Goal: Communication & Community: Answer question/provide support

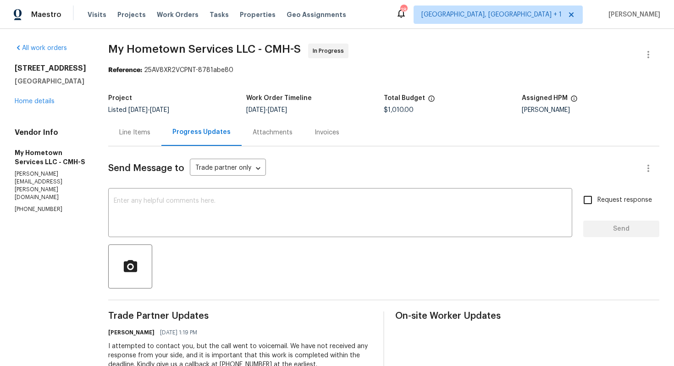
click at [135, 135] on div "Line Items" at bounding box center [134, 132] width 31 height 9
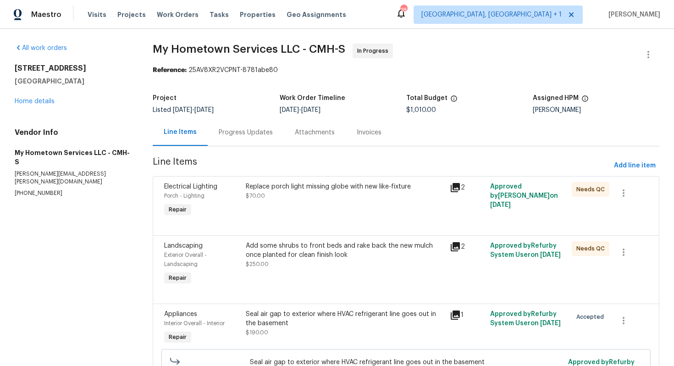
click at [240, 131] on div "Progress Updates" at bounding box center [246, 132] width 54 height 9
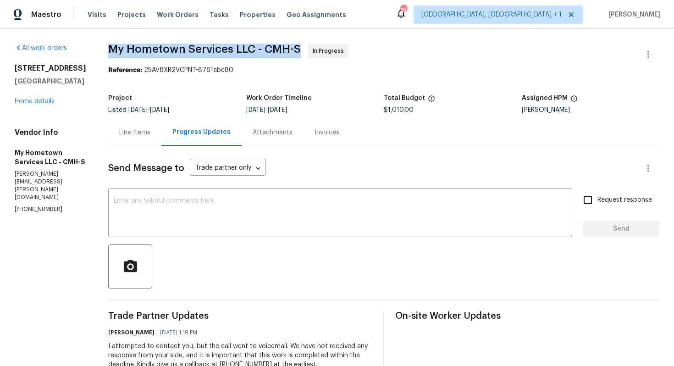
drag, startPoint x: 105, startPoint y: 49, endPoint x: 298, endPoint y: 51, distance: 193.5
click at [298, 51] on span "My Hometown Services LLC - CMH-S In Progress" at bounding box center [372, 55] width 529 height 22
copy span "My Hometown Services LLC - CMH-S"
click at [248, 91] on div "Project Listed 9/11/2025 - 9/15/2025 Work Order Timeline 9/11/2025 - 9/15/2025 …" at bounding box center [383, 103] width 551 height 29
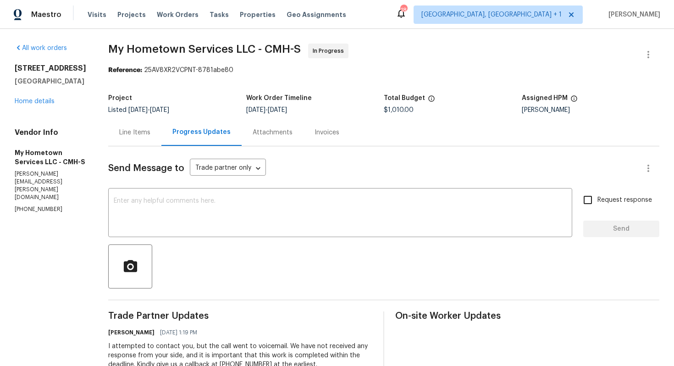
click at [464, 131] on div "Line Items Progress Updates Attachments Invoices" at bounding box center [383, 133] width 551 height 28
click at [647, 55] on icon "button" at bounding box center [648, 54] width 11 height 11
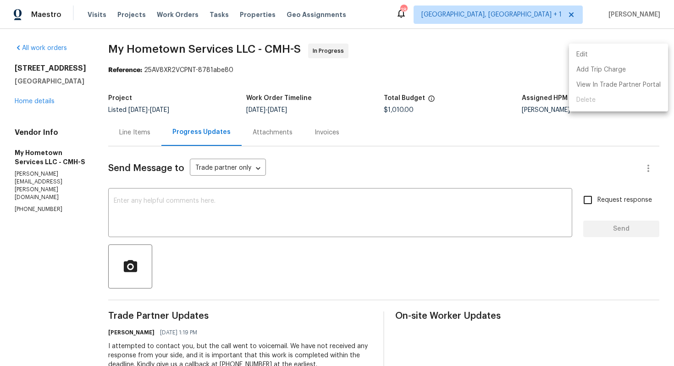
click at [599, 55] on li "Edit" at bounding box center [618, 54] width 99 height 15
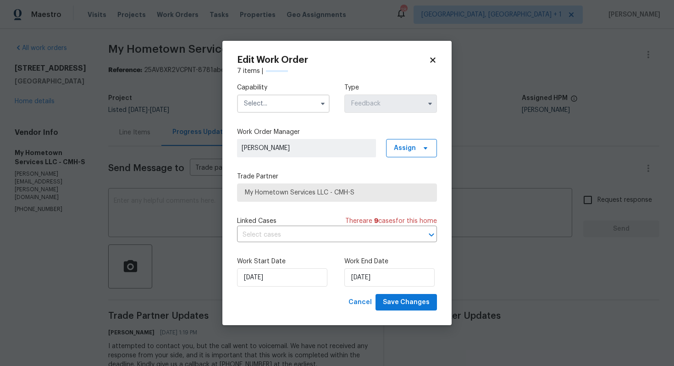
click at [283, 101] on input "text" at bounding box center [283, 103] width 93 height 18
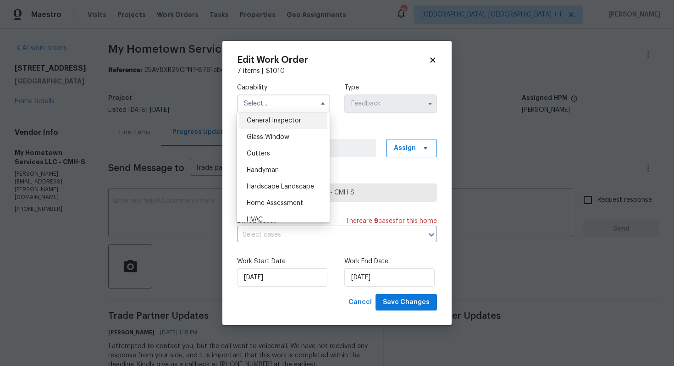
scroll to position [464, 0]
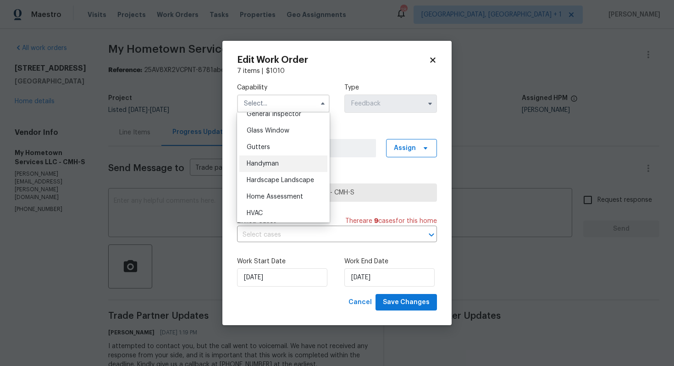
click at [274, 163] on span "Handyman" at bounding box center [263, 163] width 32 height 6
type input "Handyman"
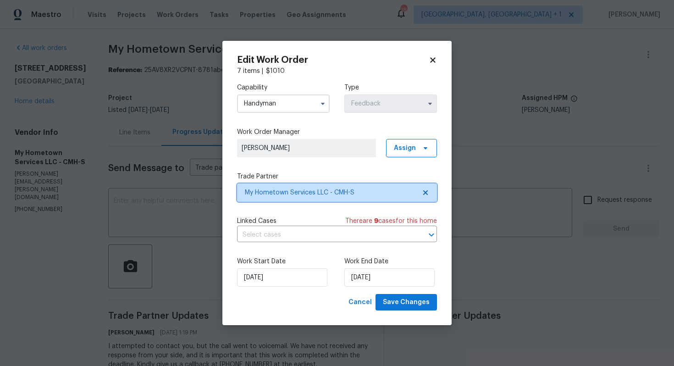
click at [310, 190] on span "My Hometown Services LLC - CMH-S" at bounding box center [330, 192] width 171 height 9
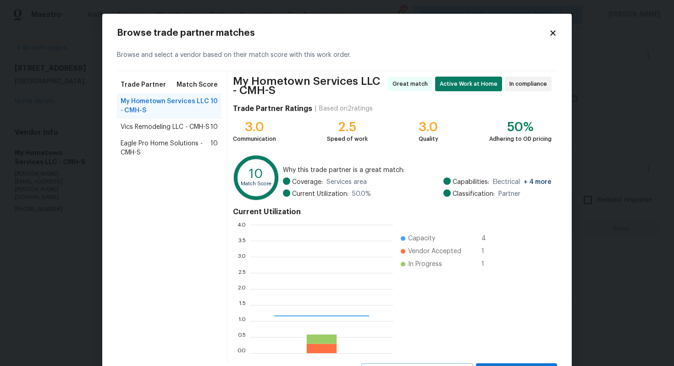
scroll to position [128, 143]
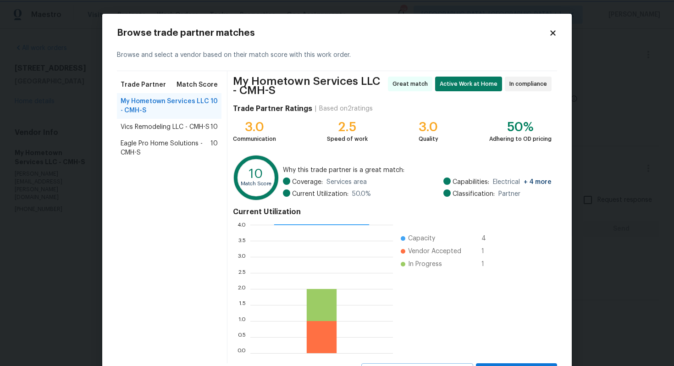
click at [70, 185] on body "Maestro Visits Projects Work Orders Tasks Properties Geo Assignments 18 Albuque…" at bounding box center [337, 183] width 674 height 366
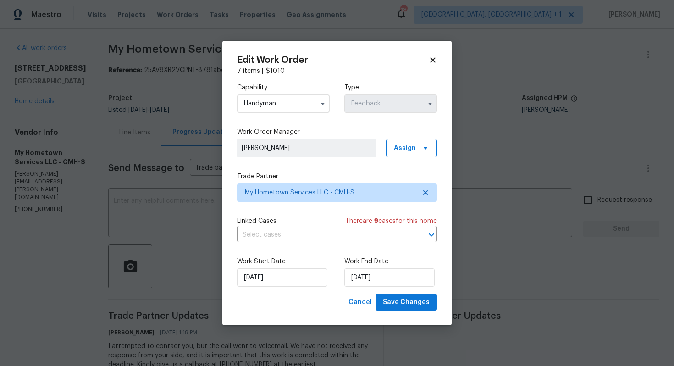
click at [160, 206] on body "Maestro Visits Projects Work Orders Tasks Properties Geo Assignments 18 Albuque…" at bounding box center [337, 183] width 674 height 366
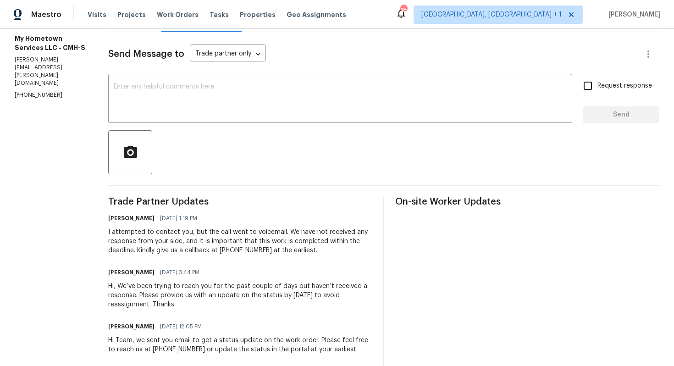
scroll to position [0, 0]
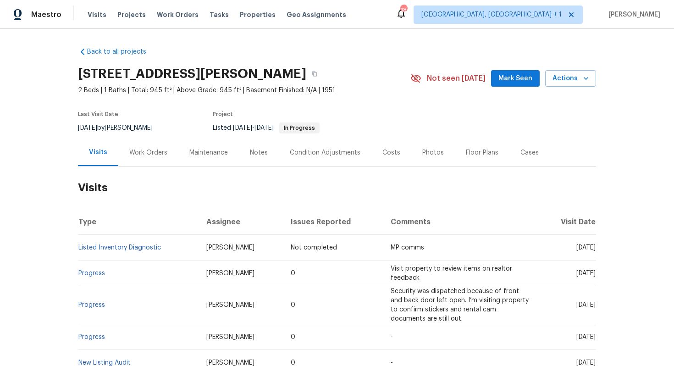
click at [136, 149] on div "Work Orders" at bounding box center [148, 152] width 38 height 9
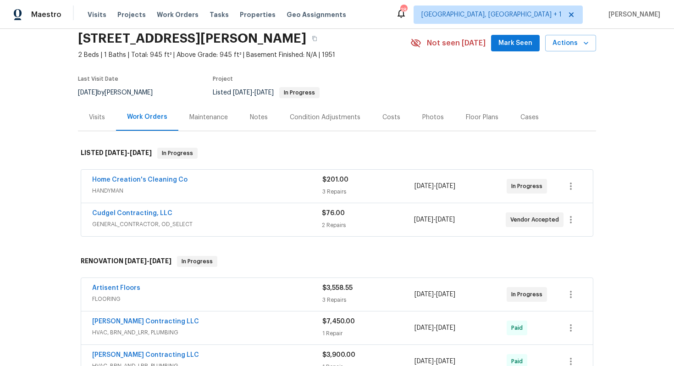
scroll to position [35, 0]
click at [138, 182] on link "Home Creation's Cleaning Co" at bounding box center [139, 180] width 95 height 6
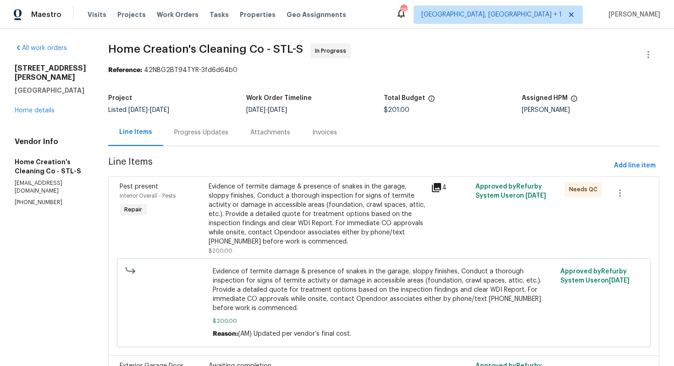
click at [193, 133] on div "Progress Updates" at bounding box center [201, 132] width 54 height 9
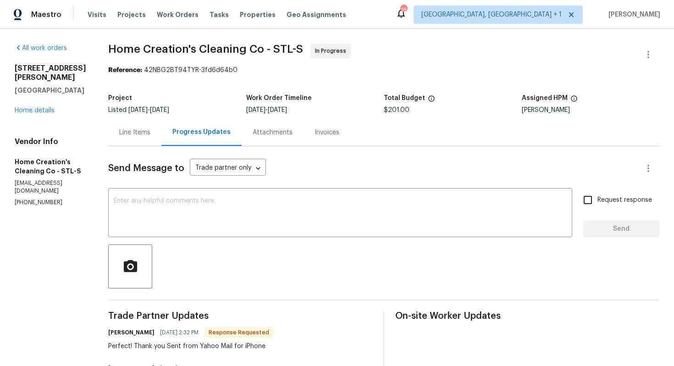
click at [116, 331] on h6 "Elizabeth Radcliff-Quiller" at bounding box center [131, 332] width 46 height 9
copy h6 "Elizabeth"
click at [249, 222] on textarea at bounding box center [340, 214] width 453 height 32
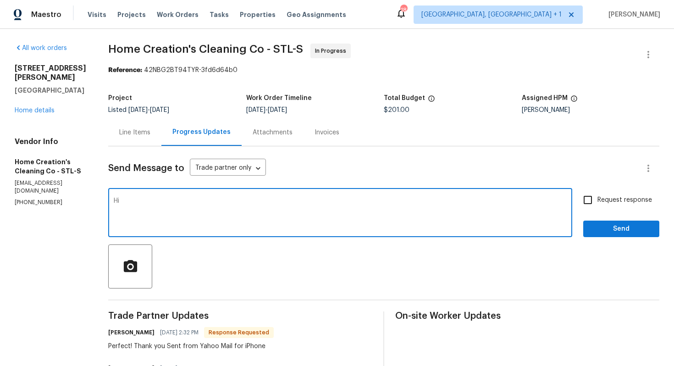
paste textarea "Elizabeth"
type textarea "Hi Elizabeth, kindly keep me posted on the completion of the WO. Thanks!"
click at [597, 204] on input "Request response" at bounding box center [587, 199] width 19 height 19
checkbox input "true"
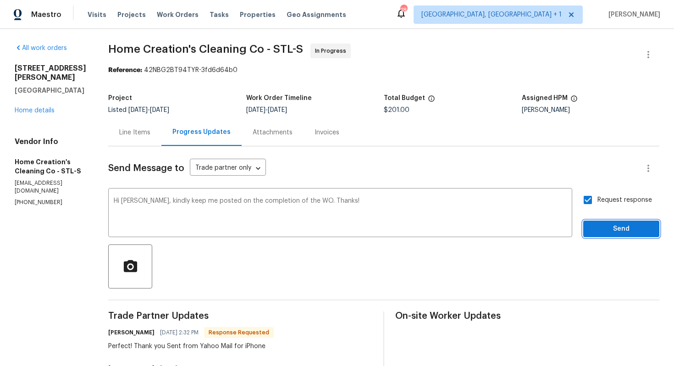
click at [605, 231] on span "Send" at bounding box center [621, 228] width 61 height 11
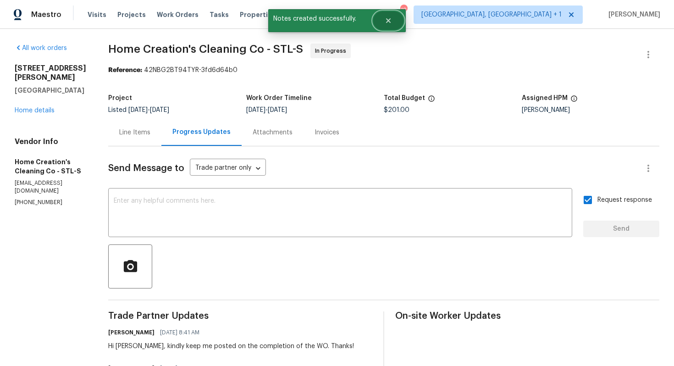
click at [389, 24] on icon "Close" at bounding box center [388, 20] width 7 height 7
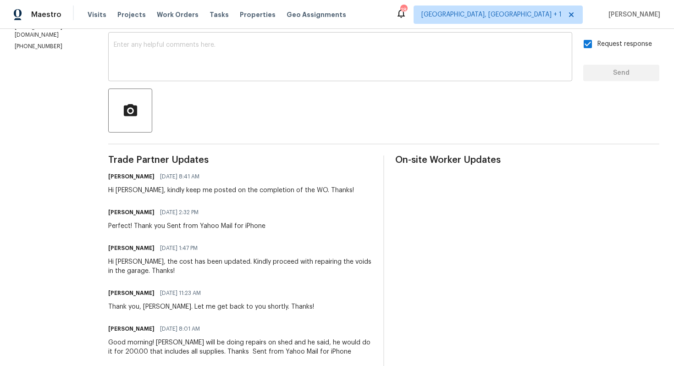
scroll to position [157, 0]
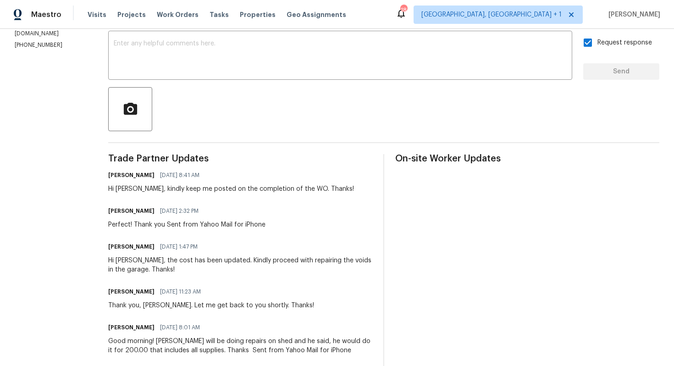
click at [155, 226] on div "Perfect! Thank you Sent from Yahoo Mail for iPhone" at bounding box center [186, 224] width 157 height 9
copy div "Perfect! Thank you Sent from Yahoo Mail for iPhone"
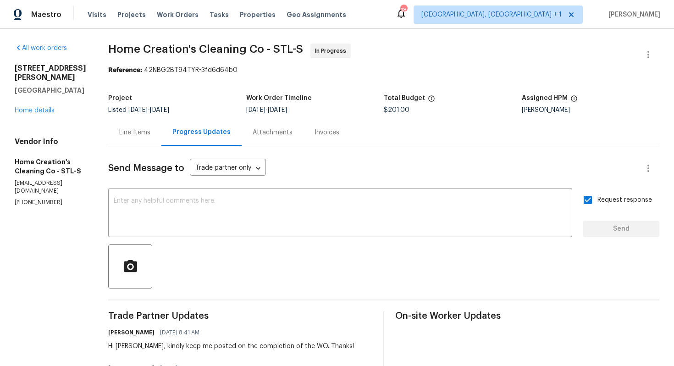
click at [369, 67] on div "Reference: 42NBG2BT94TYR-3fd6d64b0" at bounding box center [383, 70] width 551 height 9
click at [45, 107] on link "Home details" at bounding box center [35, 110] width 40 height 6
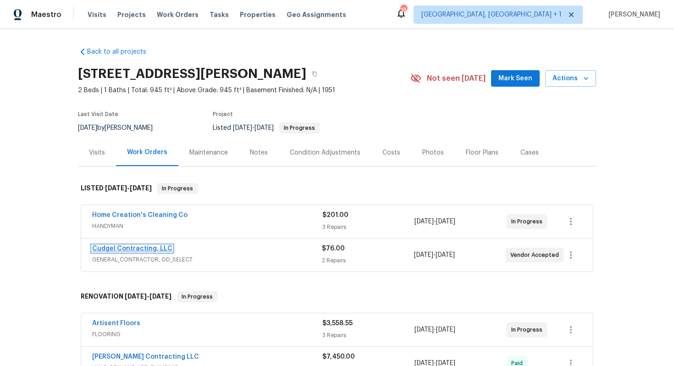
click at [138, 247] on link "Cudgel Contracting, LLC" at bounding box center [132, 248] width 80 height 6
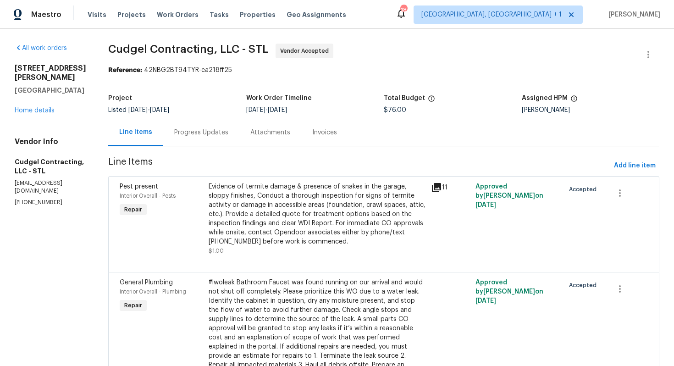
click at [210, 135] on div "Progress Updates" at bounding box center [201, 132] width 54 height 9
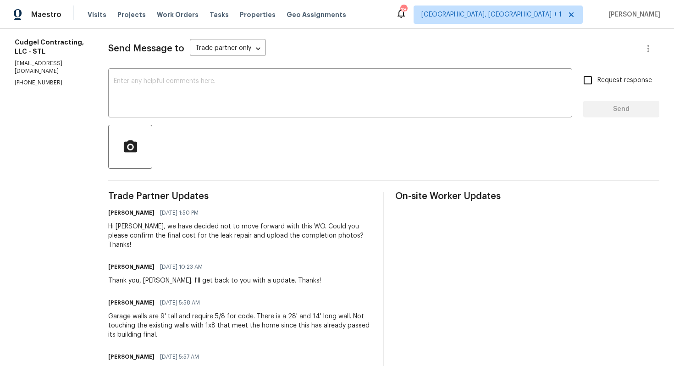
scroll to position [120, 0]
click at [197, 232] on div "Hi Brian, we have decided not to move forward with this WO. Could you please co…" at bounding box center [240, 235] width 264 height 28
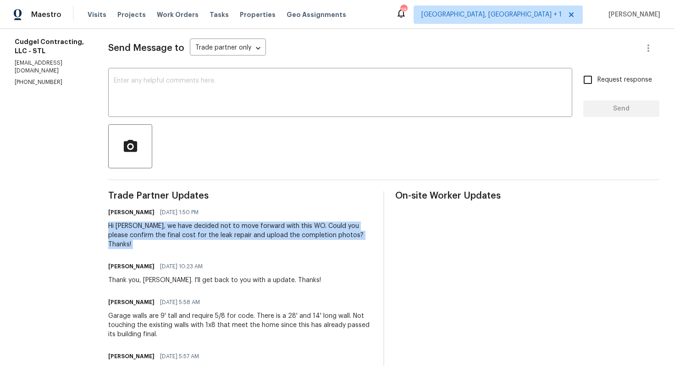
copy div "Hi Brian, we have decided not to move forward with this WO. Could you please co…"
click at [335, 125] on div at bounding box center [383, 146] width 551 height 44
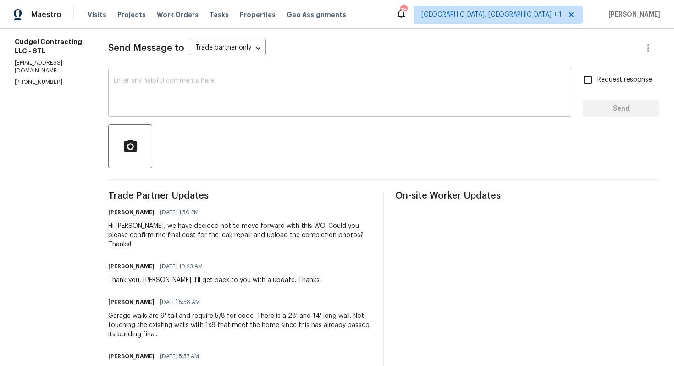
click at [342, 115] on div "x ​" at bounding box center [340, 93] width 464 height 47
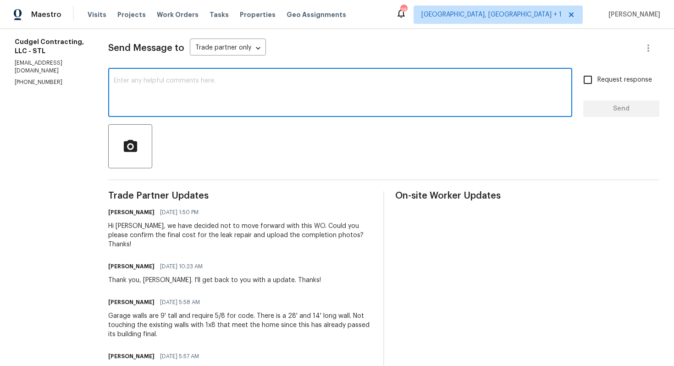
paste textarea "Hi Brian, just following up to see if you had a chance to confirm the final cos…"
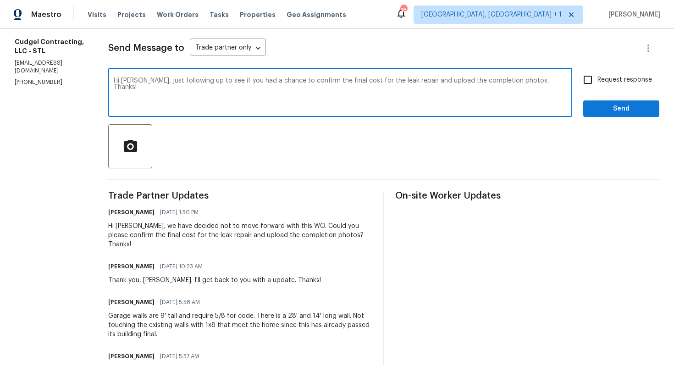
type textarea "Hi Brian, just following up to see if you had a chance to confirm the final cos…"
click at [588, 81] on input "Request response" at bounding box center [587, 79] width 19 height 19
checkbox input "true"
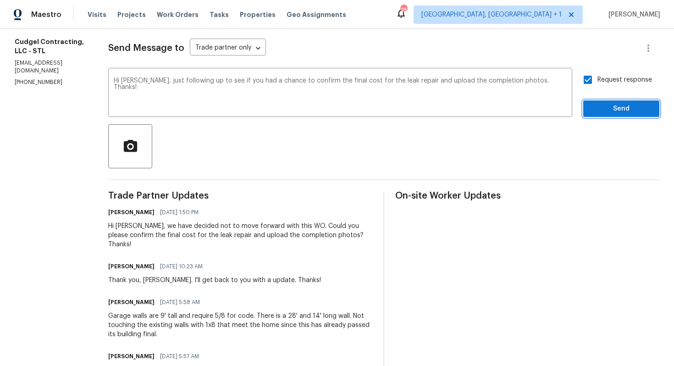
click at [599, 110] on span "Send" at bounding box center [621, 108] width 61 height 11
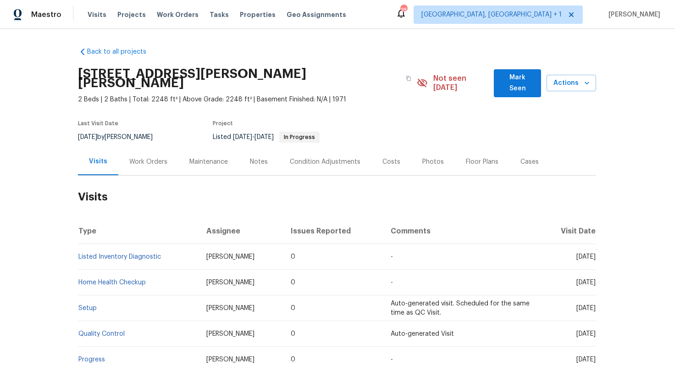
click at [155, 157] on div "Work Orders" at bounding box center [148, 161] width 38 height 9
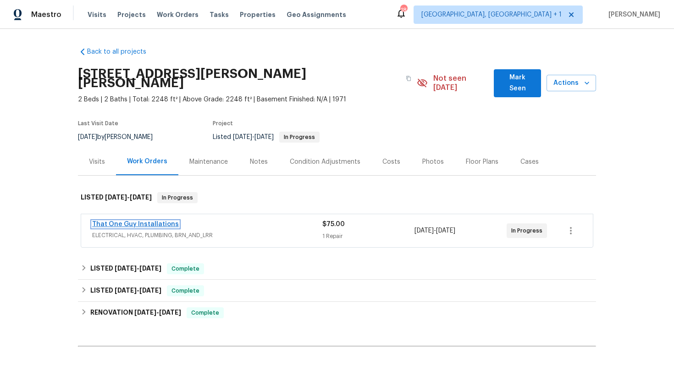
click at [126, 221] on link "That One Guy Installations" at bounding box center [135, 224] width 87 height 6
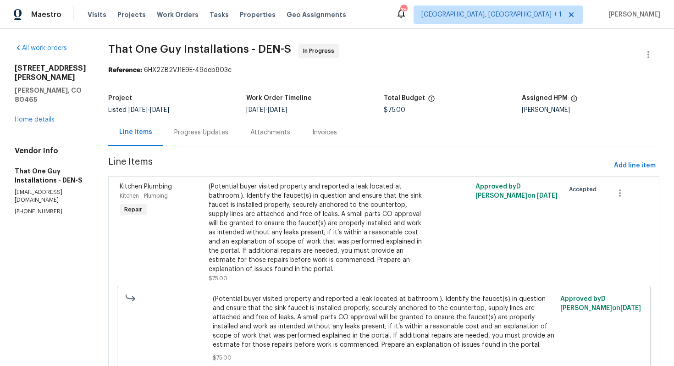
click at [182, 133] on div "Progress Updates" at bounding box center [201, 132] width 54 height 9
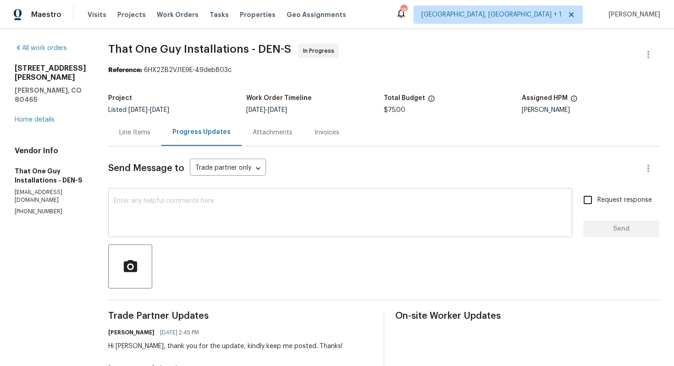
click at [173, 218] on textarea at bounding box center [340, 214] width 453 height 32
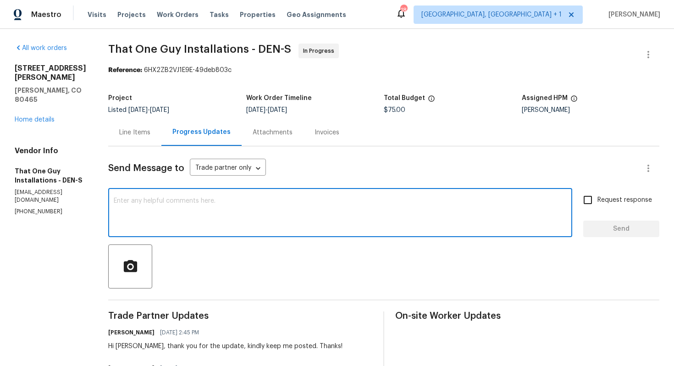
click at [265, 203] on textarea at bounding box center [340, 214] width 453 height 32
paste textarea "Hi team, do we have an update on the progression status of the work order? Plea…"
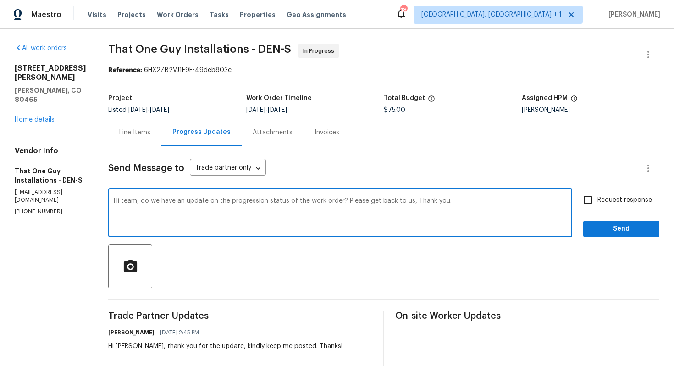
click at [117, 346] on div "Hi Matt, thank you for the update, kindly keep me posted. Thanks!" at bounding box center [225, 346] width 234 height 9
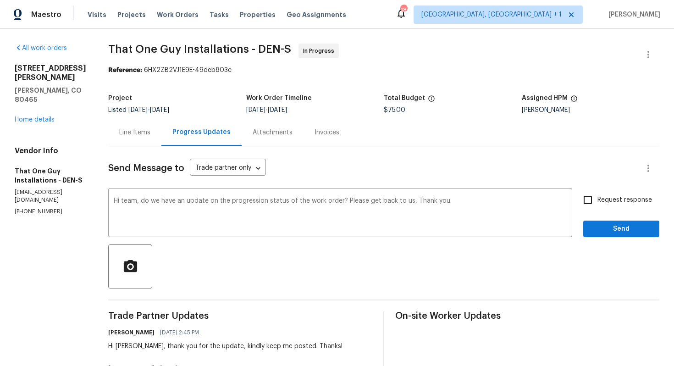
click at [117, 346] on div "Hi Matt, thank you for the update, kindly keep me posted. Thanks!" at bounding box center [225, 346] width 234 height 9
copy div "Matt"
click at [124, 204] on textarea "Hi team, do we have an update on the progression status of the work order? Plea…" at bounding box center [340, 214] width 453 height 32
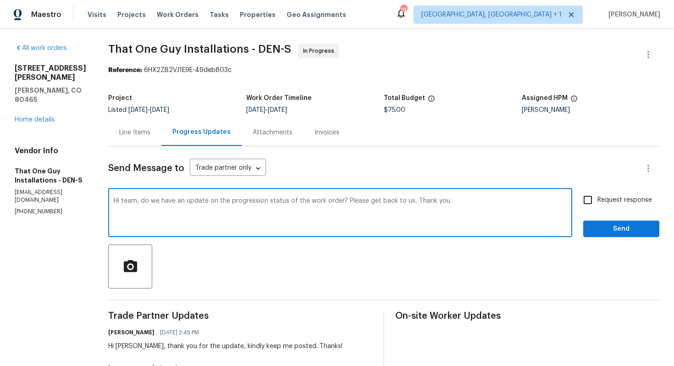
paste textarea "Matt"
drag, startPoint x: 338, startPoint y: 201, endPoint x: 404, endPoint y: 203, distance: 65.1
click at [404, 203] on textarea "Hi Matt, do we have an update on the progression status of the work order? Plea…" at bounding box center [340, 214] width 453 height 32
click at [427, 204] on textarea "Hi Matt, do we have an update on the progression status of the work order? Than…" at bounding box center [340, 214] width 453 height 32
type textarea "Hi Matt, do we have an update on the progression status of the work order? Than…"
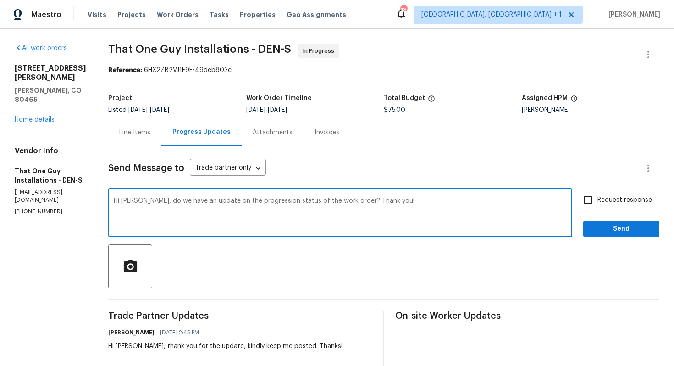
click at [590, 204] on input "Request response" at bounding box center [587, 199] width 19 height 19
checkbox input "true"
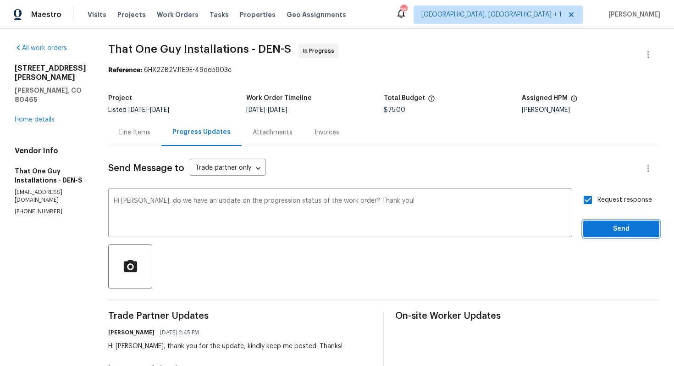
click at [597, 227] on span "Send" at bounding box center [621, 228] width 61 height 11
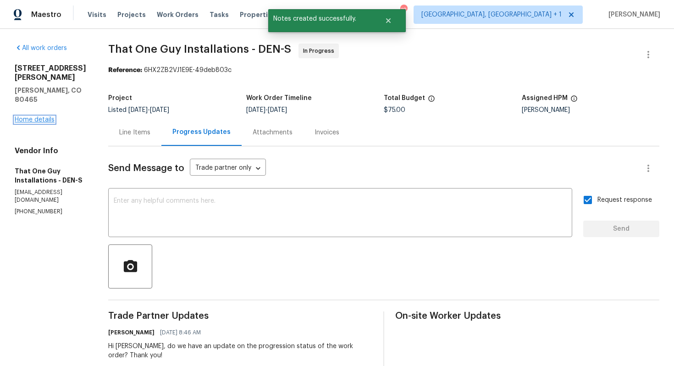
click at [42, 116] on link "Home details" at bounding box center [35, 119] width 40 height 6
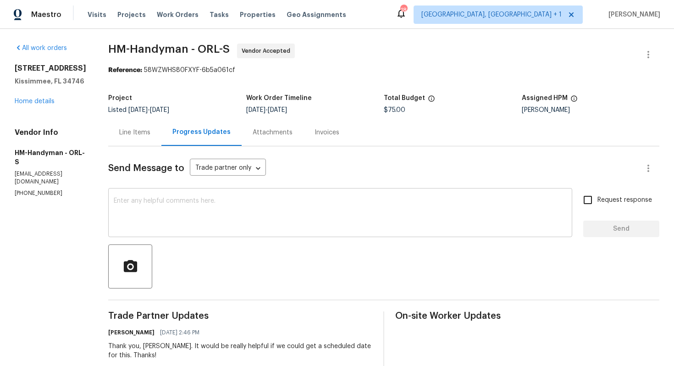
click at [171, 204] on textarea at bounding box center [340, 214] width 453 height 32
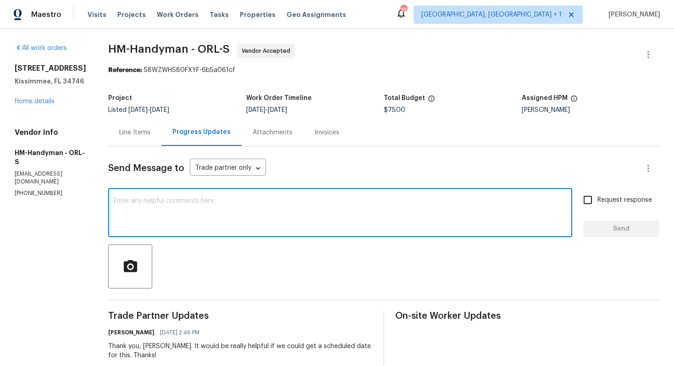
click at [251, 211] on textarea at bounding box center [340, 214] width 453 height 32
paste textarea "Could you please provide us with a scheduled date for the work order? Also, we'…"
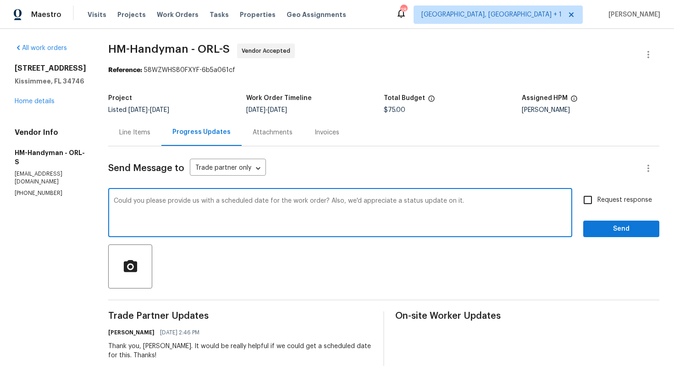
click at [473, 202] on textarea "Could you please provide us with a scheduled date for the work order? Also, we'…" at bounding box center [340, 214] width 453 height 32
click at [157, 348] on div "Thank you, Joe. It would be really helpful if we could get a scheduled date for…" at bounding box center [240, 351] width 264 height 18
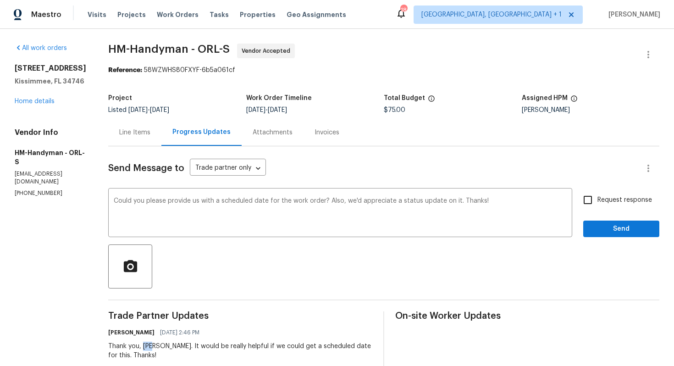
copy div "Joe"
click at [122, 202] on textarea "Could you please provide us with a scheduled date for the work order? Also, we'…" at bounding box center [340, 214] width 453 height 32
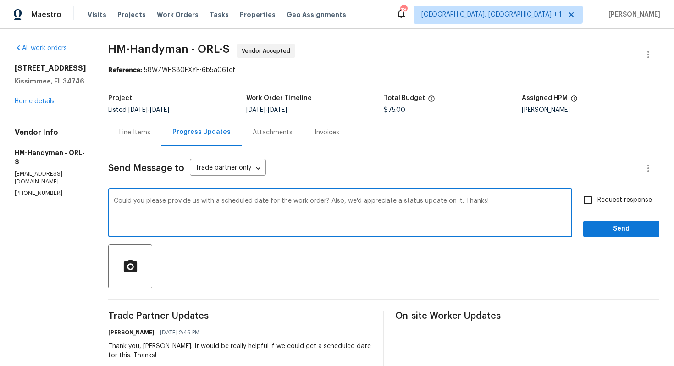
paste textarea "Joe"
type textarea "Joe, Could you please provide us with a scheduled date for the work order? Also…"
click at [593, 202] on input "Request response" at bounding box center [587, 199] width 19 height 19
checkbox input "true"
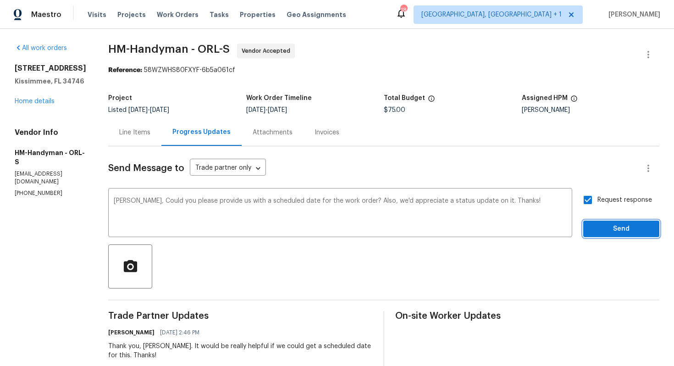
click at [611, 225] on span "Send" at bounding box center [621, 228] width 61 height 11
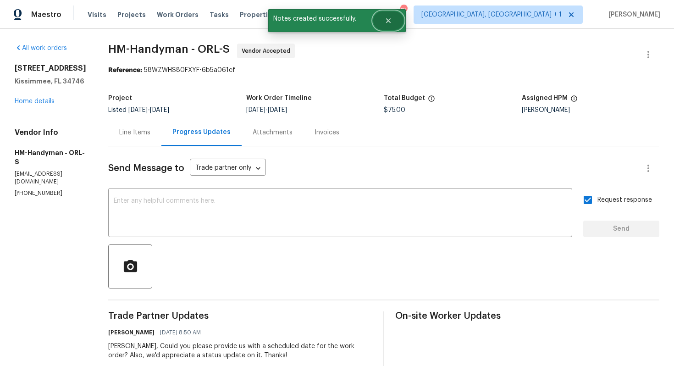
click at [385, 20] on icon "Close" at bounding box center [388, 20] width 7 height 7
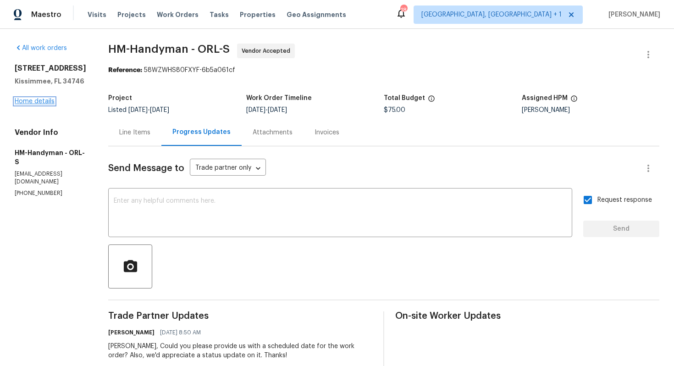
click at [35, 102] on link "Home details" at bounding box center [35, 101] width 40 height 6
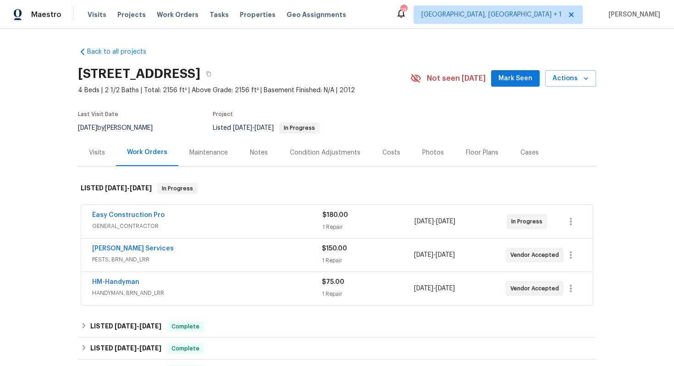
click at [194, 244] on div "Massey Services" at bounding box center [207, 249] width 230 height 11
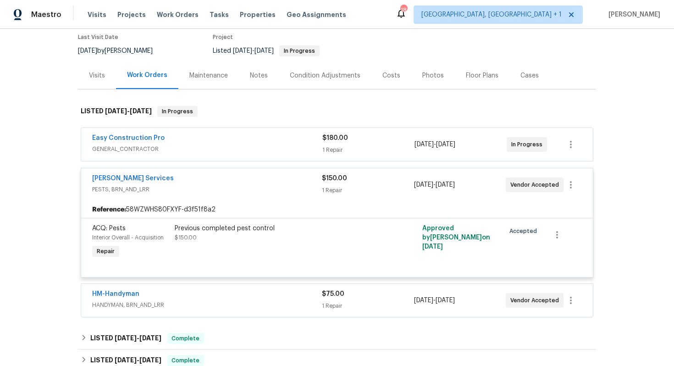
scroll to position [102, 0]
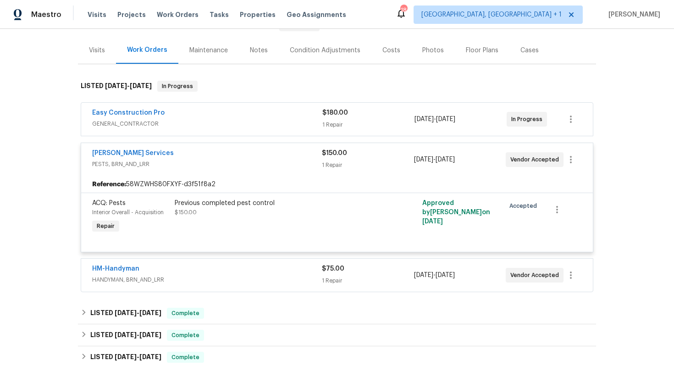
click at [185, 151] on div "Massey Services" at bounding box center [207, 154] width 230 height 11
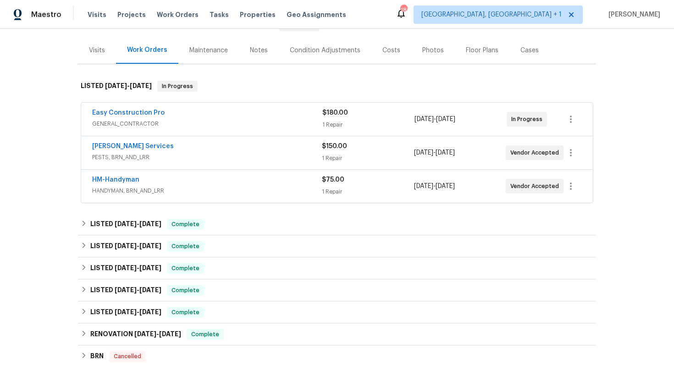
click at [190, 185] on div "HM-Handyman" at bounding box center [207, 180] width 230 height 11
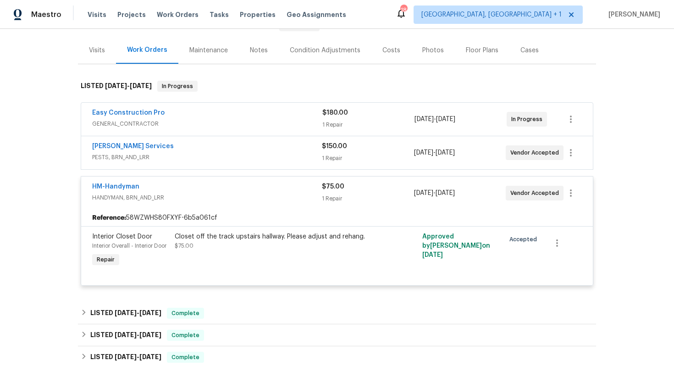
click at [190, 185] on div "HM-Handyman" at bounding box center [207, 187] width 230 height 11
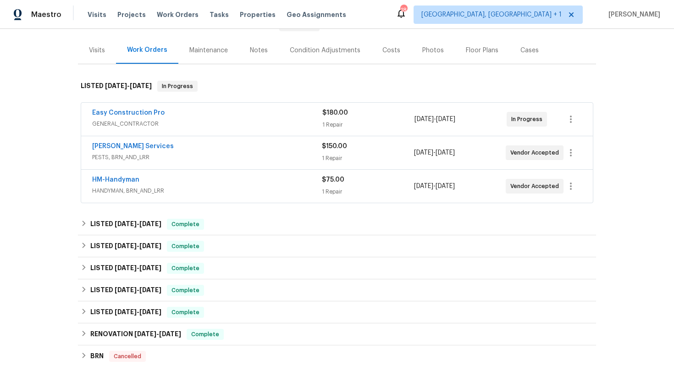
click at [200, 115] on div "Easy Construction Pro" at bounding box center [207, 113] width 230 height 11
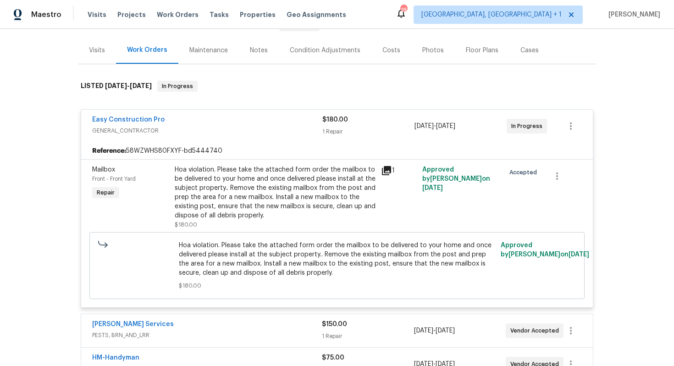
click at [200, 115] on div "Easy Construction Pro" at bounding box center [207, 120] width 230 height 11
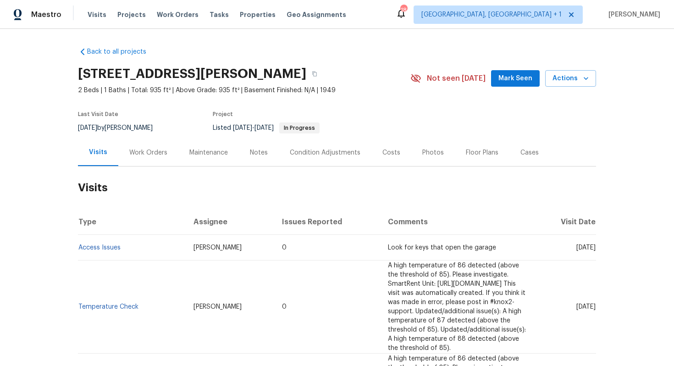
click at [158, 153] on div "Work Orders" at bounding box center [148, 152] width 38 height 9
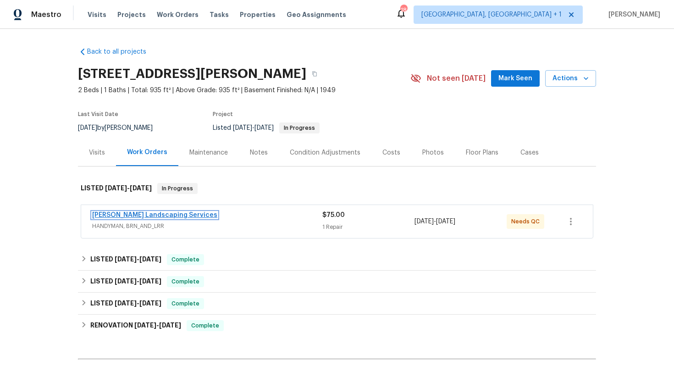
click at [119, 215] on link "[PERSON_NAME] Landscaping Services" at bounding box center [154, 215] width 125 height 6
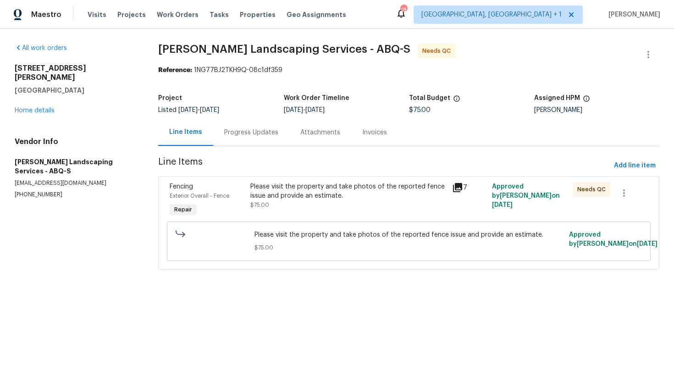
click at [320, 215] on div "Please visit the property and take photos of the reported fence issue and provi…" at bounding box center [348, 200] width 201 height 42
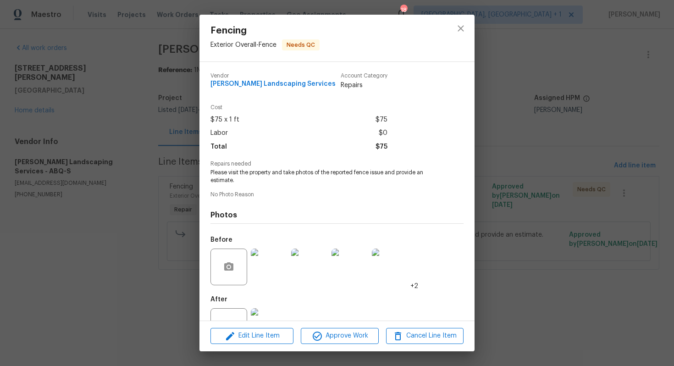
scroll to position [33, 0]
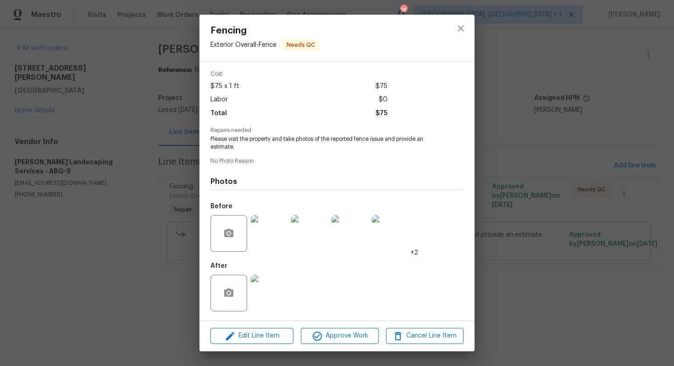
click at [277, 295] on img at bounding box center [269, 293] width 37 height 37
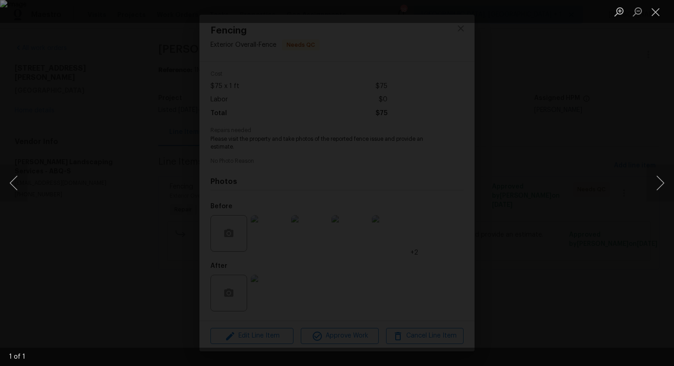
click at [80, 160] on div "Lightbox" at bounding box center [337, 183] width 674 height 366
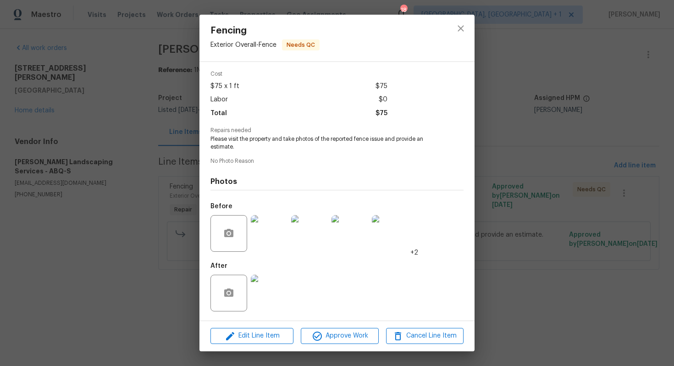
click at [110, 155] on div "Fencing Exterior Overall - Fence Needs QC [PERSON_NAME] Landscaping Services Ac…" at bounding box center [337, 183] width 674 height 366
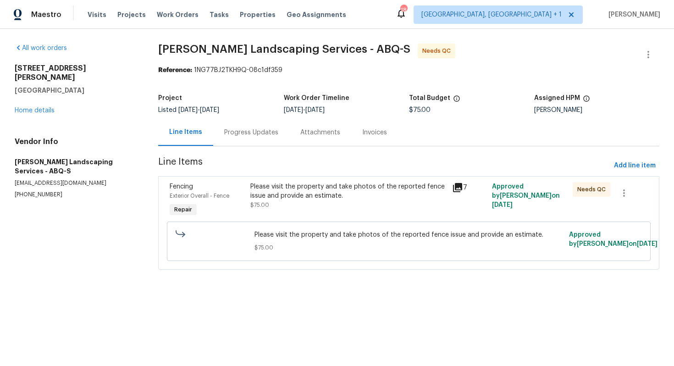
click at [249, 133] on div "Progress Updates" at bounding box center [251, 132] width 54 height 9
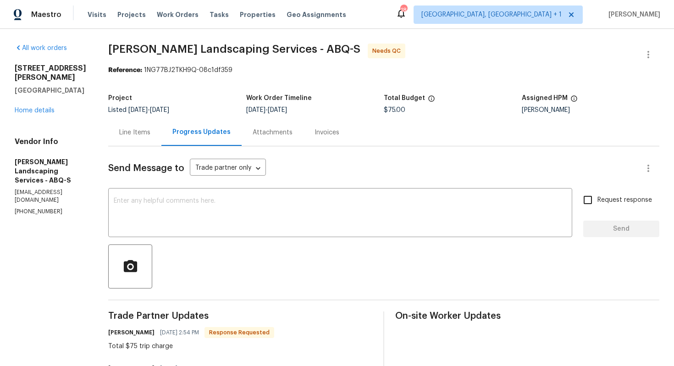
click at [136, 333] on h6 "[PERSON_NAME]" at bounding box center [131, 332] width 46 height 9
copy h6 "[PERSON_NAME]"
click at [240, 218] on textarea at bounding box center [340, 214] width 453 height 32
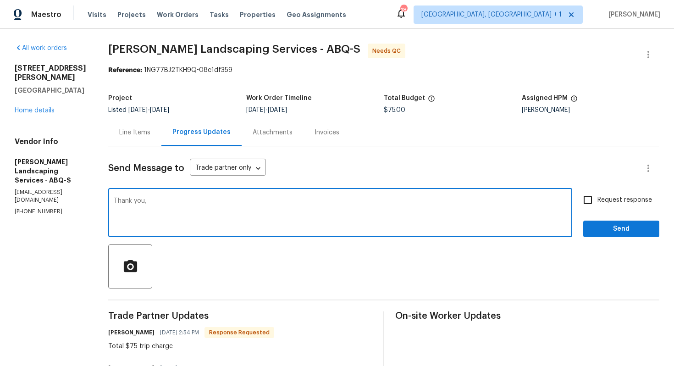
paste textarea "[PERSON_NAME]"
type textarea "Thank you, [PERSON_NAME]. WO is approved."
click at [607, 222] on button "Send" at bounding box center [621, 229] width 76 height 17
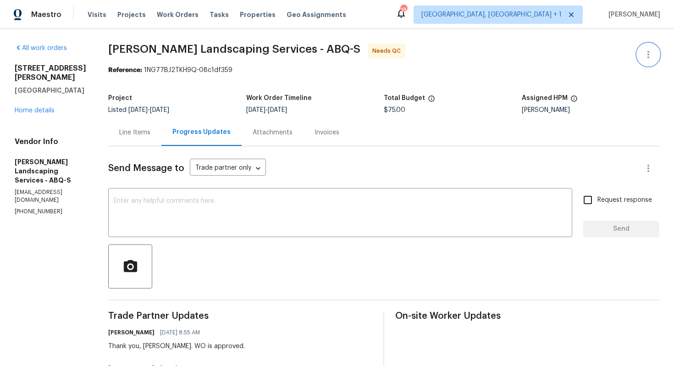
click at [654, 61] on button "button" at bounding box center [648, 55] width 22 height 22
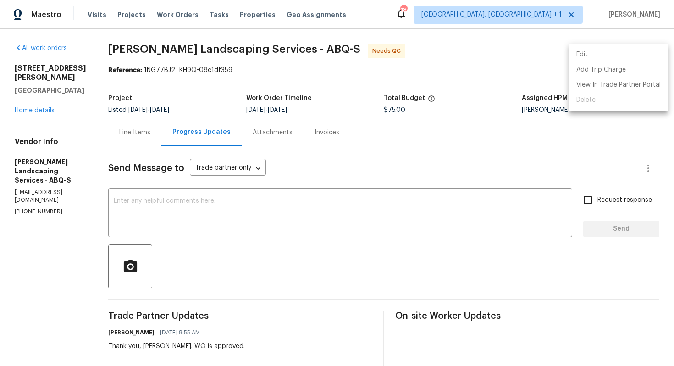
click at [600, 60] on li "Edit" at bounding box center [618, 54] width 99 height 15
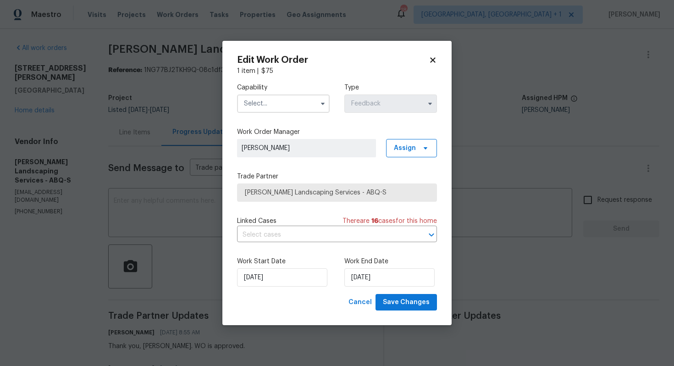
click at [291, 100] on input "text" at bounding box center [283, 103] width 93 height 18
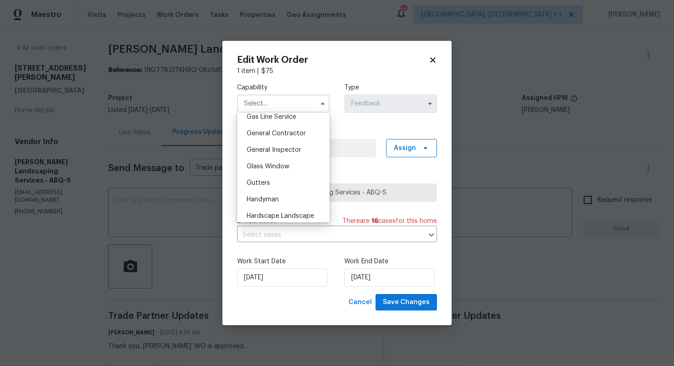
scroll to position [428, 0]
click at [276, 194] on div "Handyman" at bounding box center [283, 199] width 88 height 17
type input "Handyman"
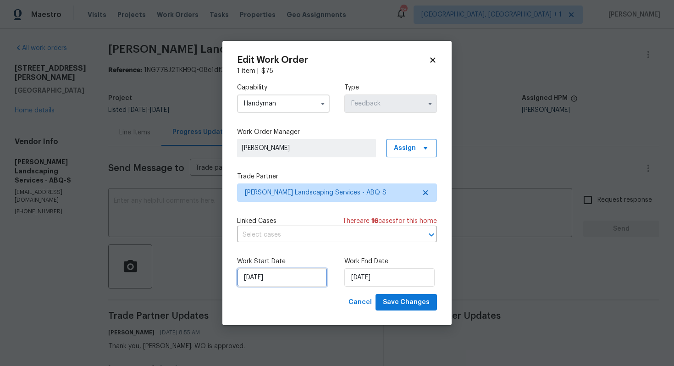
click at [289, 273] on input "[DATE]" at bounding box center [282, 277] width 90 height 18
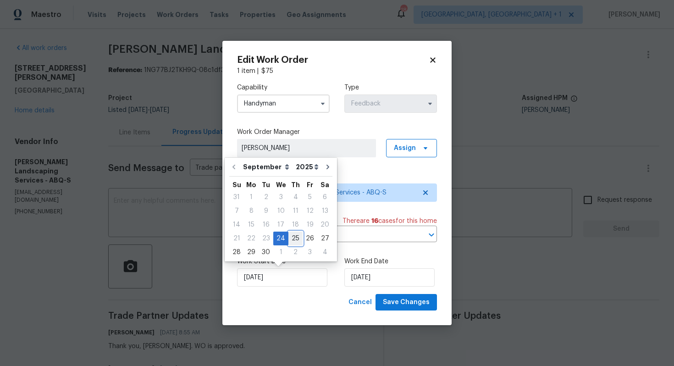
click at [295, 239] on div "25" at bounding box center [295, 238] width 14 height 13
type input "[DATE]"
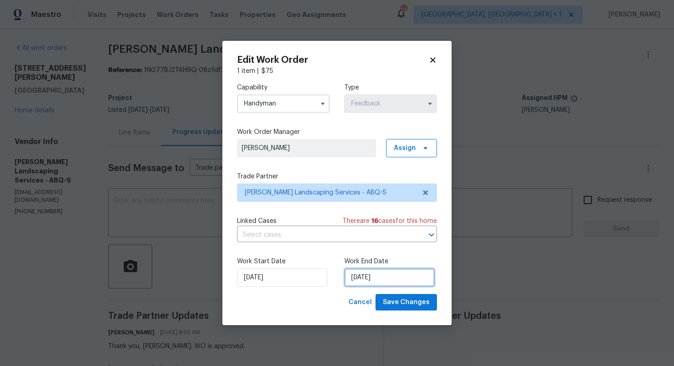
click at [381, 283] on input "[DATE]" at bounding box center [389, 277] width 90 height 18
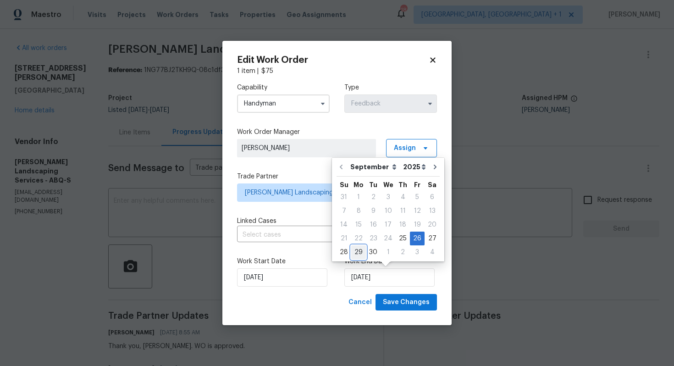
click at [359, 250] on div "29" at bounding box center [358, 252] width 15 height 13
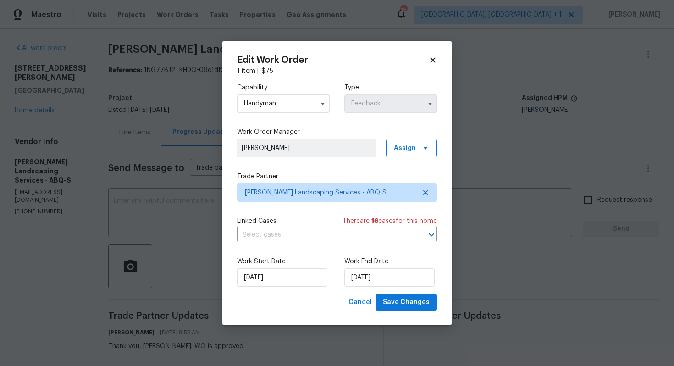
click at [388, 268] on div "Work End Date [DATE]" at bounding box center [390, 272] width 93 height 30
click at [391, 276] on input "[DATE]" at bounding box center [389, 277] width 90 height 18
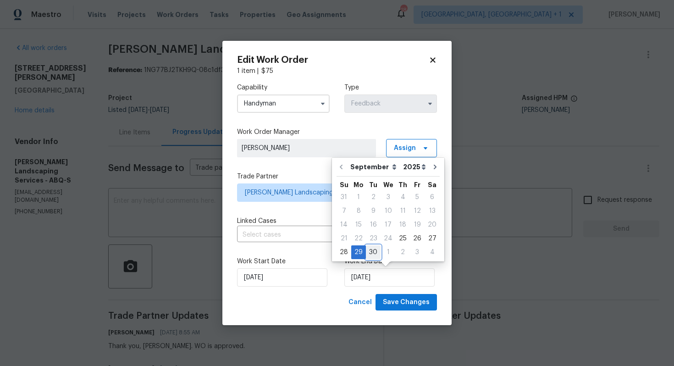
click at [370, 250] on div "30" at bounding box center [373, 252] width 15 height 13
type input "[DATE]"
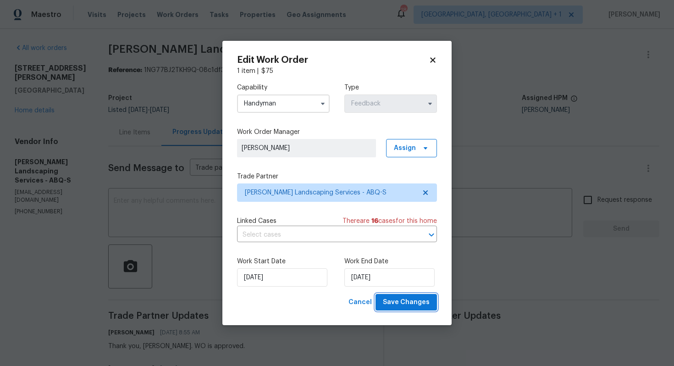
click at [409, 301] on span "Save Changes" at bounding box center [406, 302] width 47 height 11
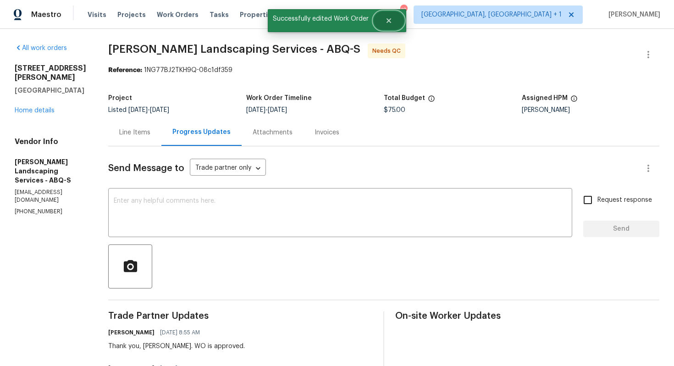
click at [390, 23] on icon "Close" at bounding box center [388, 20] width 7 height 7
